Goal: Information Seeking & Learning: Learn about a topic

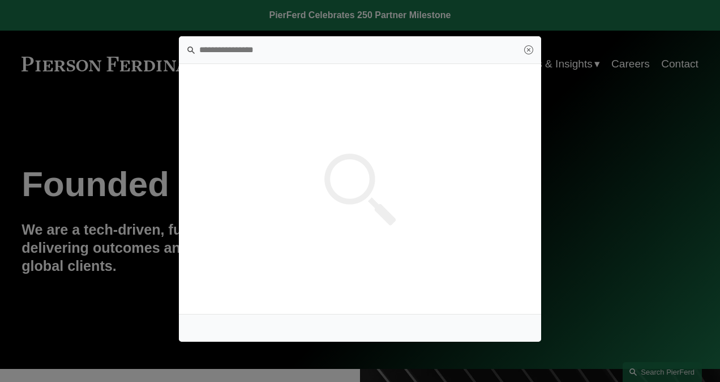
click at [224, 56] on input "Search this site" at bounding box center [360, 49] width 362 height 27
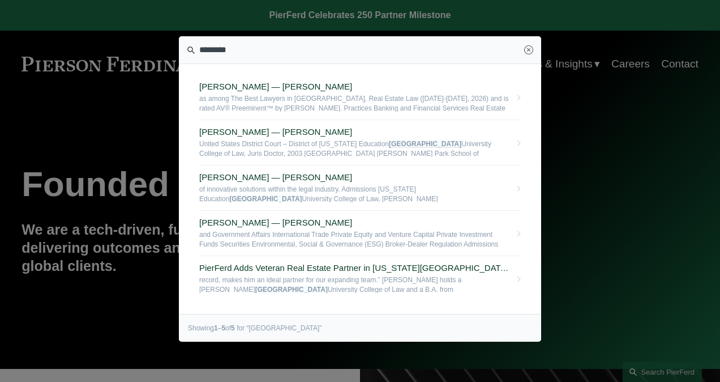
click at [529, 53] on link "Close" at bounding box center [528, 49] width 9 height 9
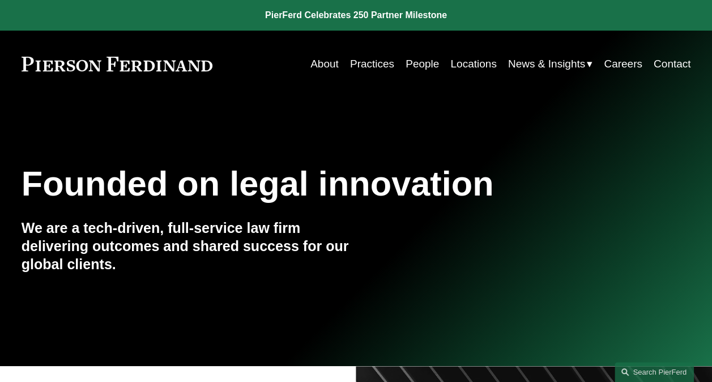
click at [634, 366] on link "Search this site" at bounding box center [653, 372] width 79 height 20
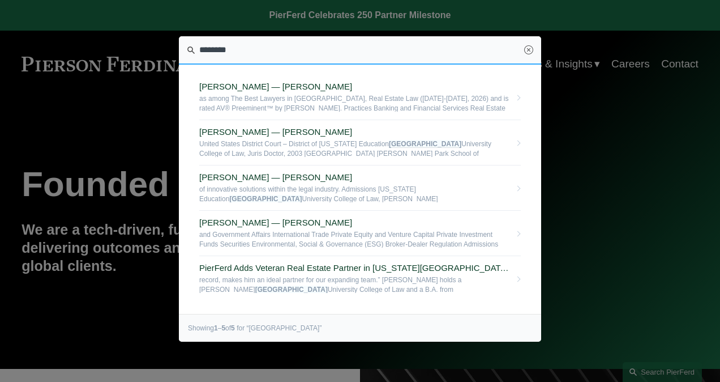
drag, startPoint x: 232, startPoint y: 46, endPoint x: 135, endPoint y: 32, distance: 98.4
type input "*******"
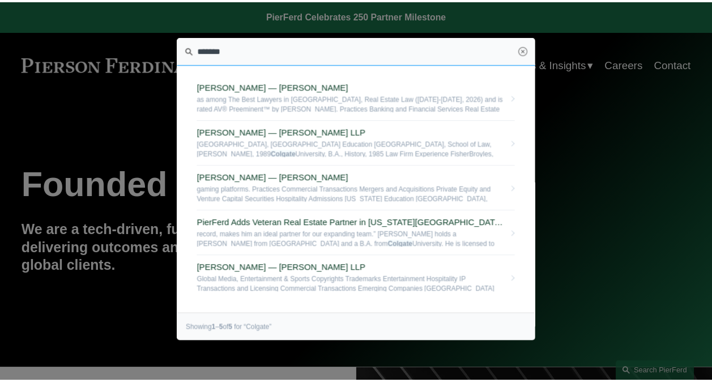
scroll to position [34, 0]
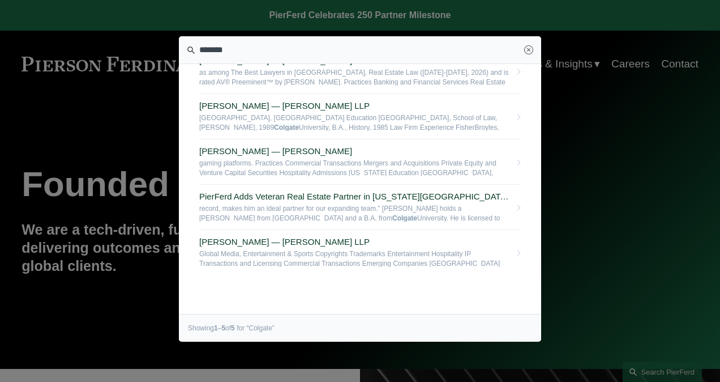
click at [528, 49] on link "Close" at bounding box center [528, 49] width 9 height 9
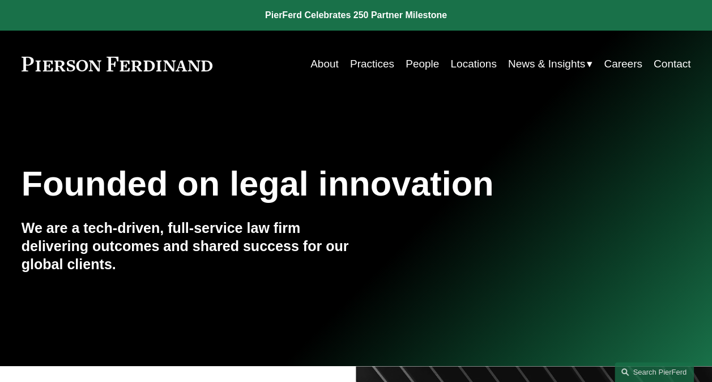
click at [378, 67] on link "Practices" at bounding box center [372, 64] width 44 height 22
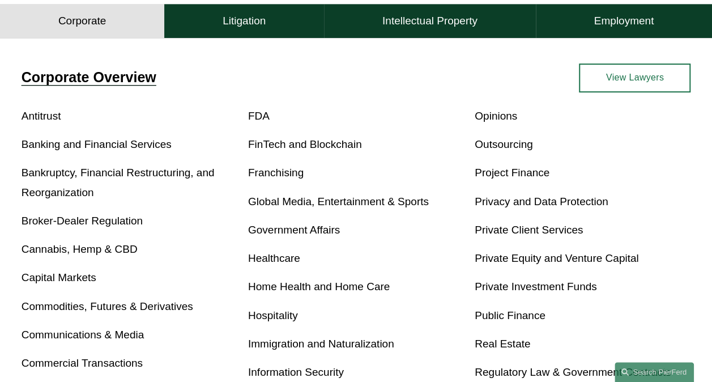
scroll to position [623, 0]
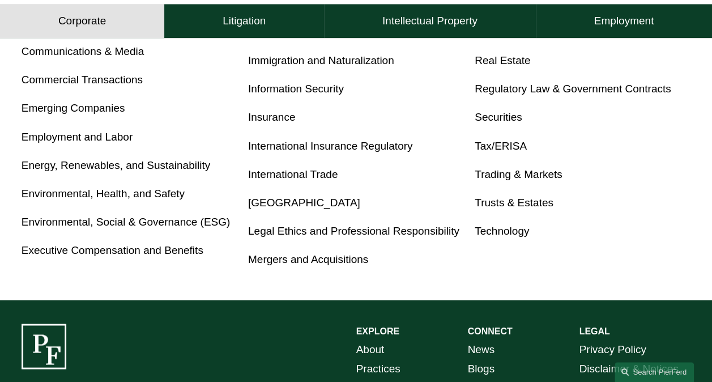
click at [491, 152] on link "Tax/ERISA" at bounding box center [500, 146] width 52 height 12
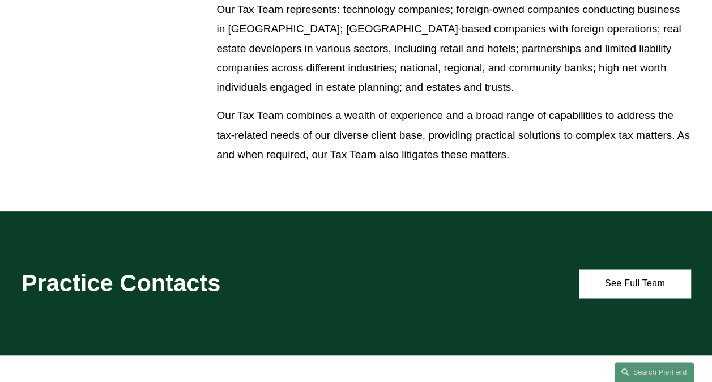
scroll to position [793, 0]
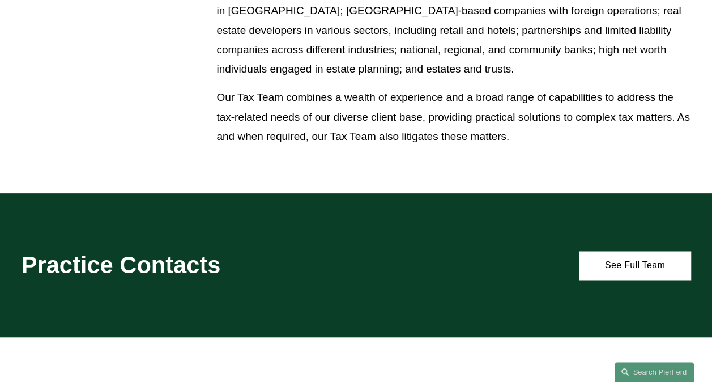
click at [632, 275] on link "See Full Team" at bounding box center [635, 265] width 112 height 29
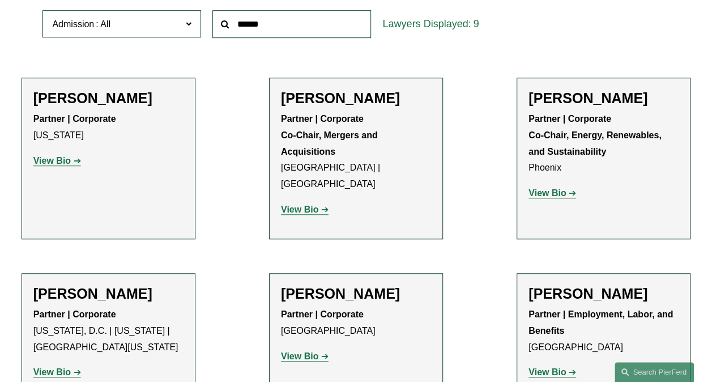
scroll to position [396, 0]
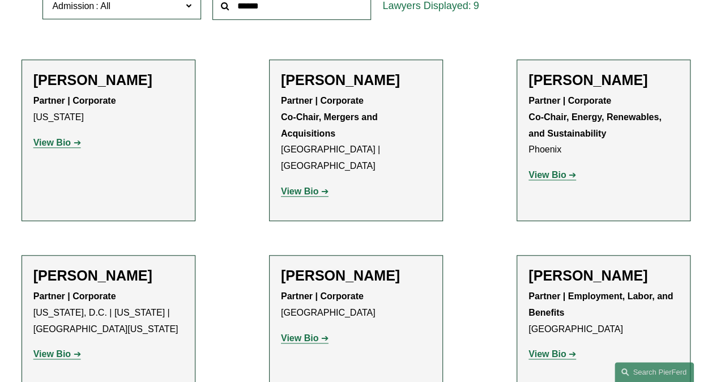
click at [57, 349] on strong "View Bio" at bounding box center [51, 354] width 37 height 10
click at [540, 349] on strong "View Bio" at bounding box center [546, 354] width 37 height 10
click at [550, 176] on strong "View Bio" at bounding box center [546, 175] width 37 height 10
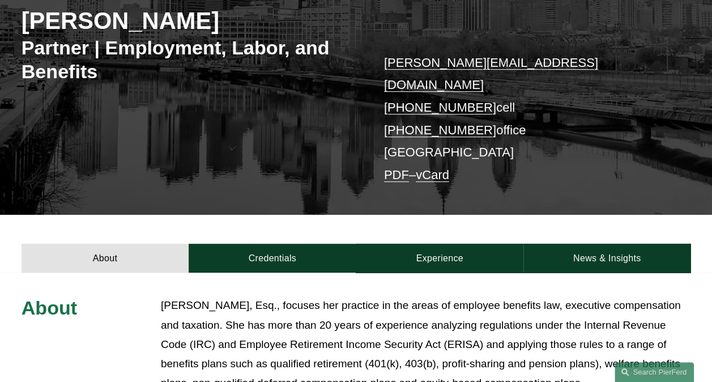
scroll to position [226, 0]
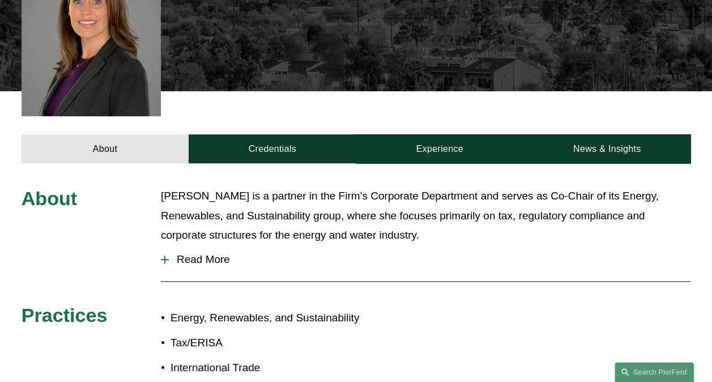
scroll to position [396, 0]
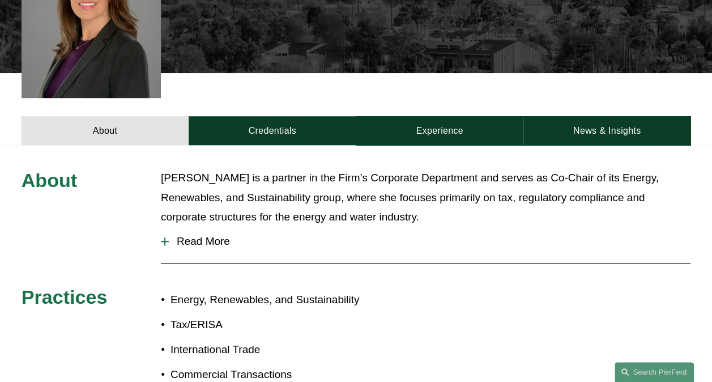
click at [194, 235] on span "Read More" at bounding box center [429, 241] width 521 height 12
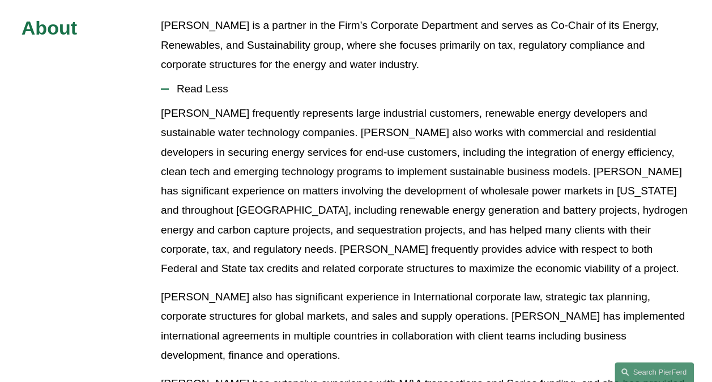
scroll to position [566, 0]
